Goal: Check status: Check status

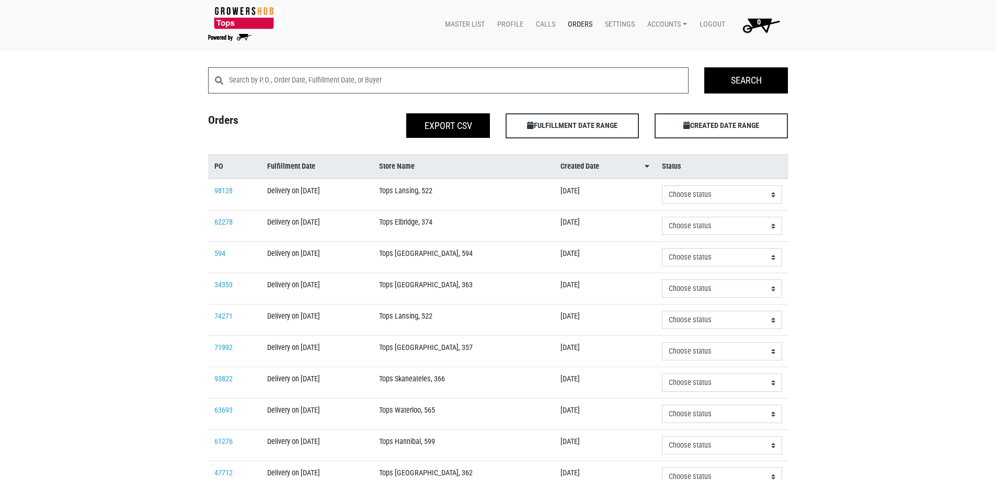
scroll to position [105, 0]
click at [212, 218] on td "92498" at bounding box center [234, 226] width 53 height 31
click at [218, 221] on link "92498" at bounding box center [223, 222] width 18 height 9
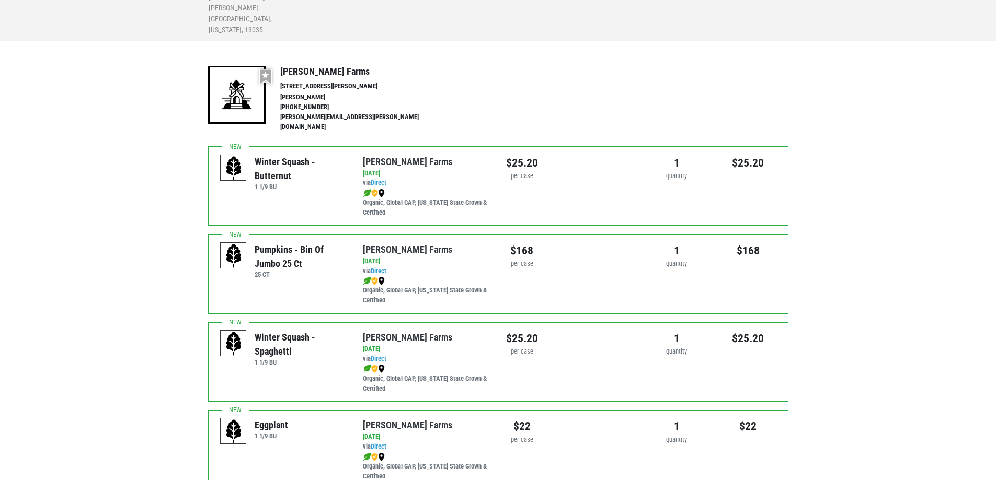
scroll to position [351, 0]
